Goal: Task Accomplishment & Management: Manage account settings

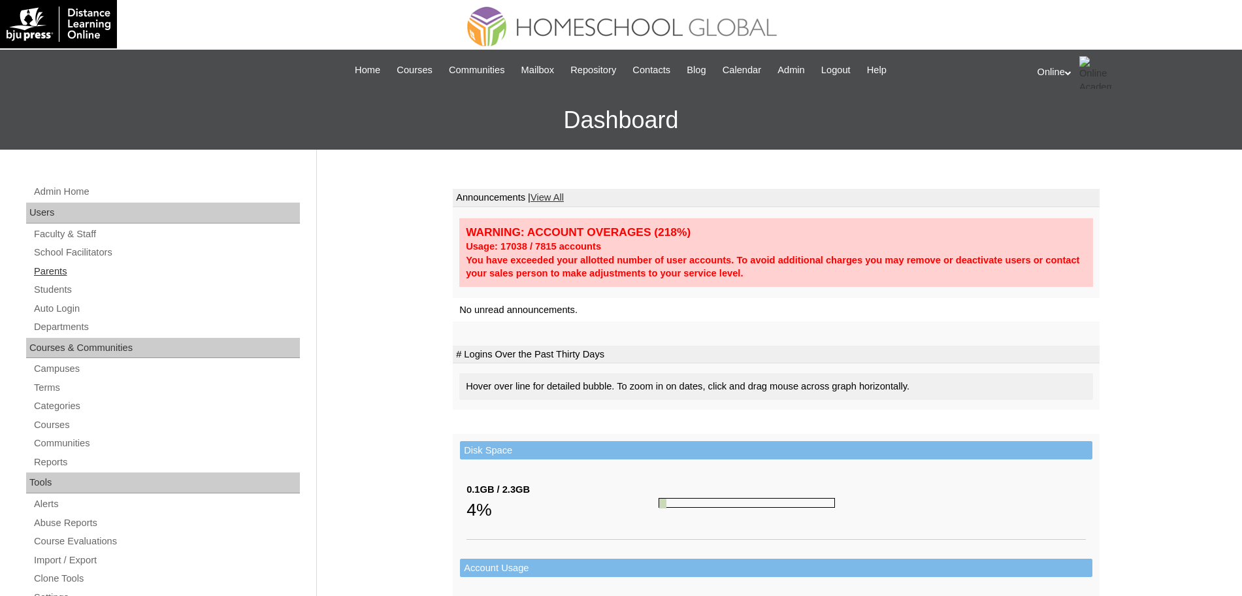
click at [35, 271] on link "Parents" at bounding box center [166, 271] width 267 height 16
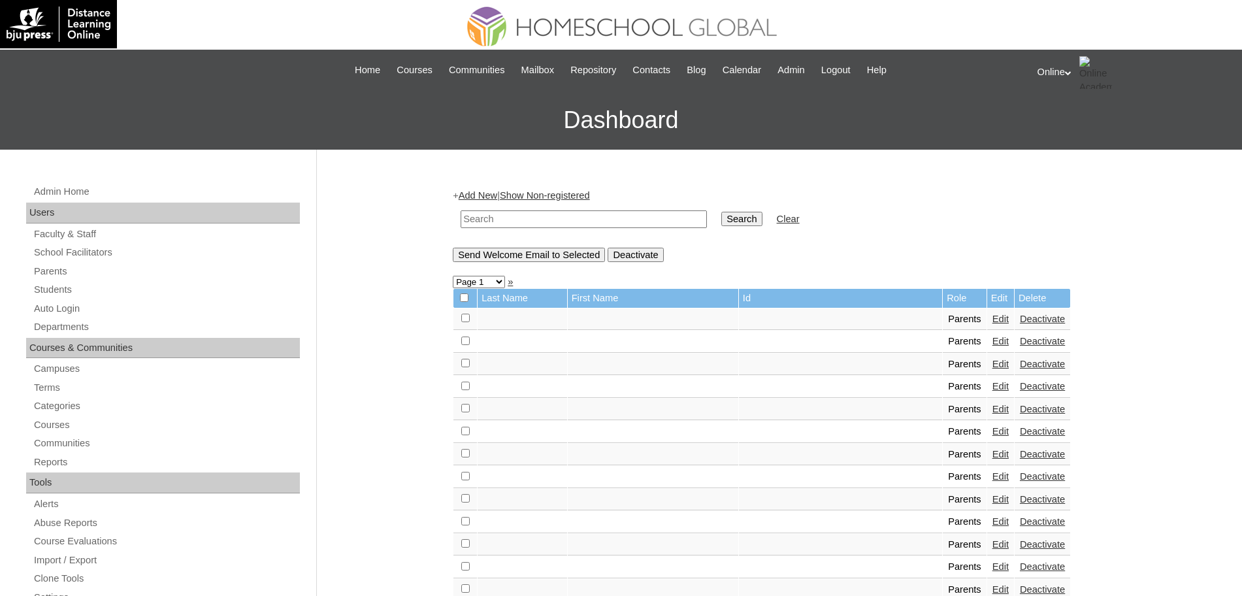
click at [479, 219] on input "text" at bounding box center [584, 219] width 246 height 18
type input "amylene"
click at [722, 212] on input "Search" at bounding box center [742, 219] width 41 height 14
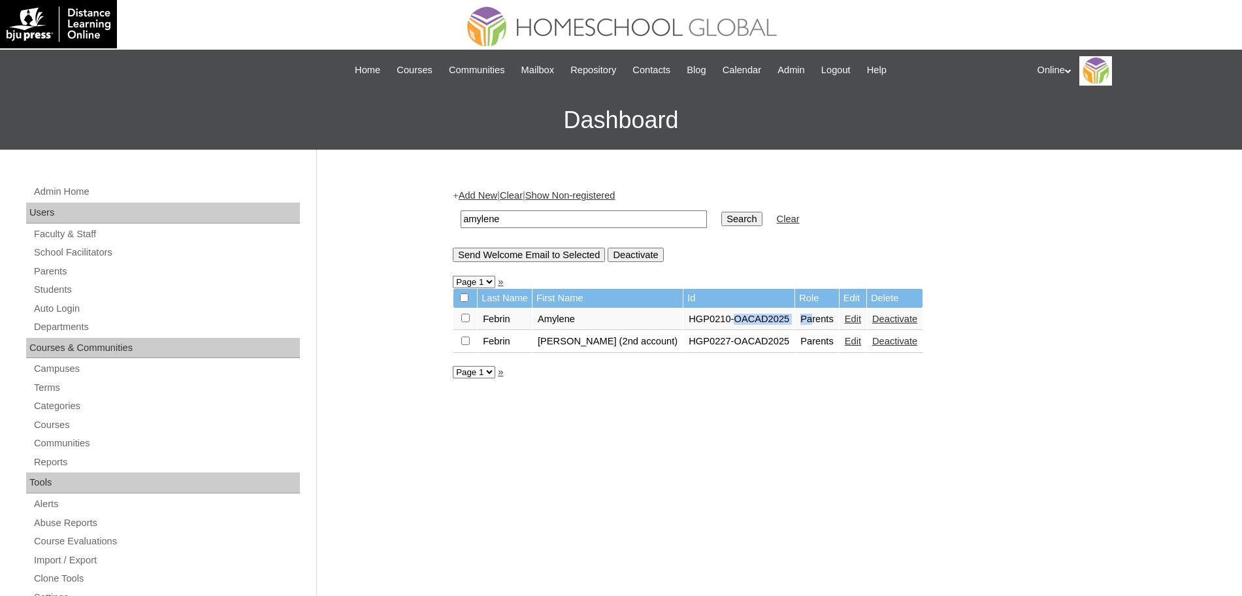
drag, startPoint x: 710, startPoint y: 316, endPoint x: 789, endPoint y: 318, distance: 78.4
click at [789, 318] on tr "Febrin Amylene HGP0210-OACAD2025 Parents Edit Deactivate" at bounding box center [688, 319] width 469 height 22
click at [845, 322] on link "Edit" at bounding box center [853, 319] width 16 height 10
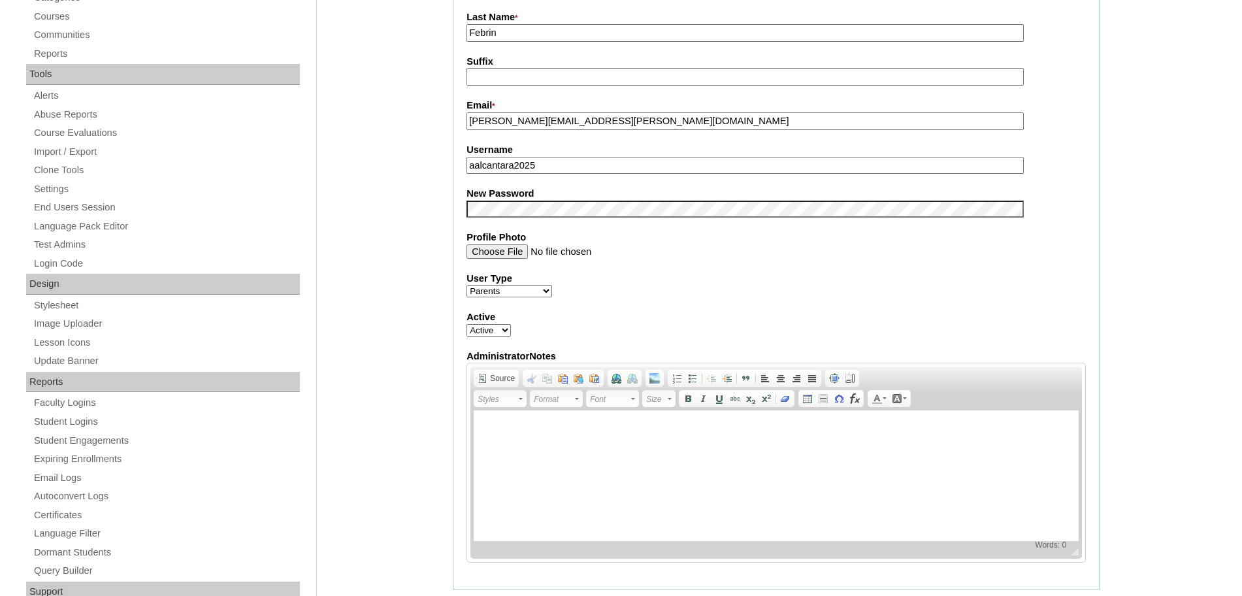
scroll to position [1127, 0]
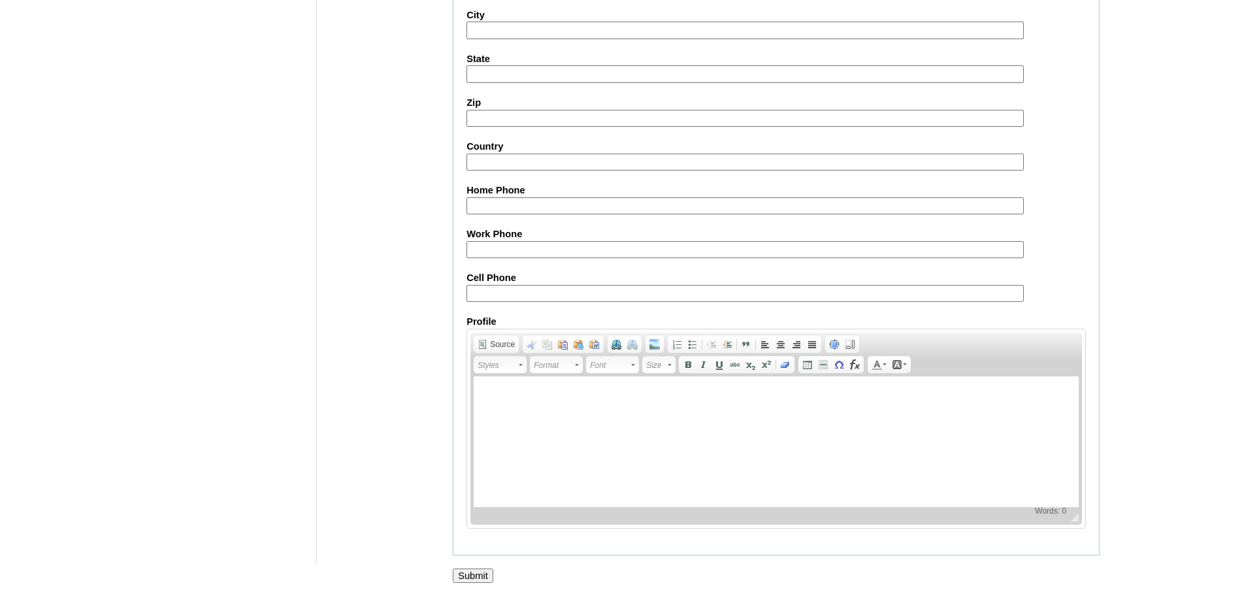
click at [469, 577] on input "Submit" at bounding box center [473, 576] width 41 height 14
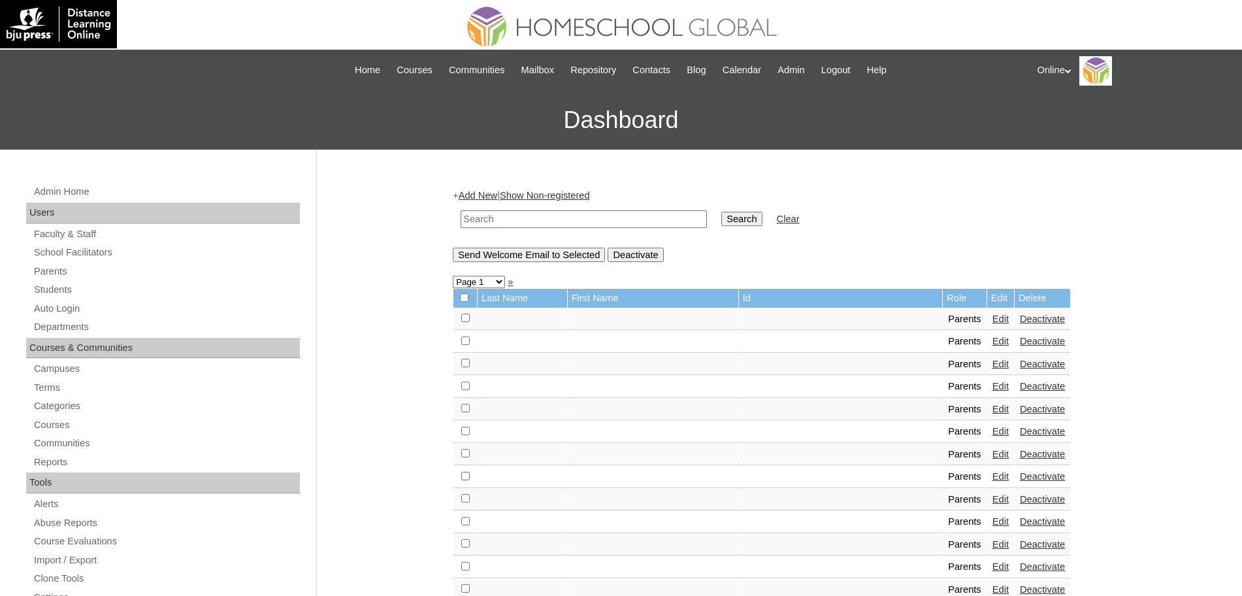
click at [1056, 73] on div "Online My Profile My Settings Logout" at bounding box center [1134, 70] width 192 height 29
click at [1068, 124] on span "Logout" at bounding box center [1061, 123] width 26 height 10
